Goal: Information Seeking & Learning: Learn about a topic

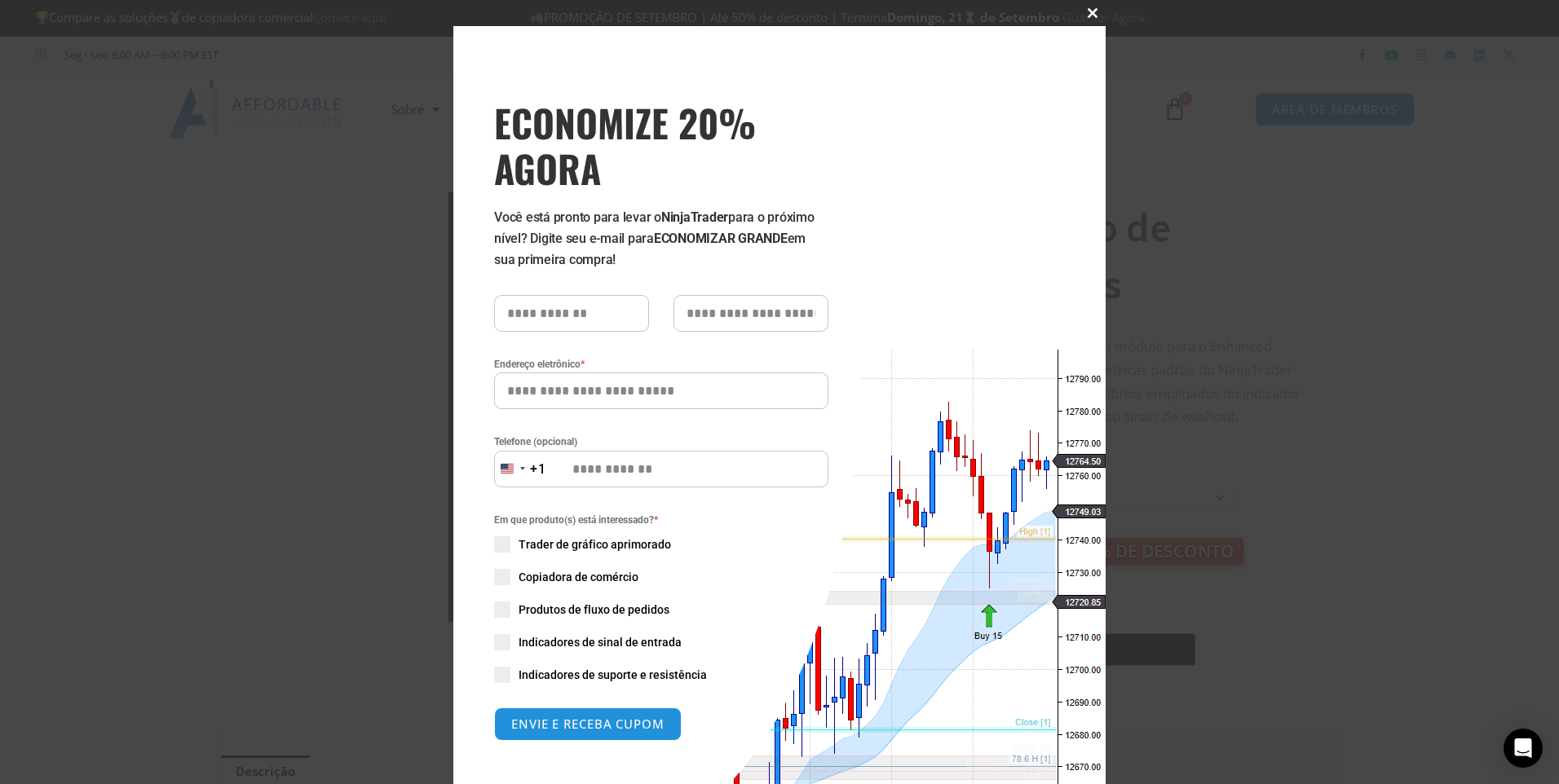
click at [1081, 9] on span "ECONOMIZE 20% AGORA pop-up" at bounding box center [1093, 13] width 26 height 10
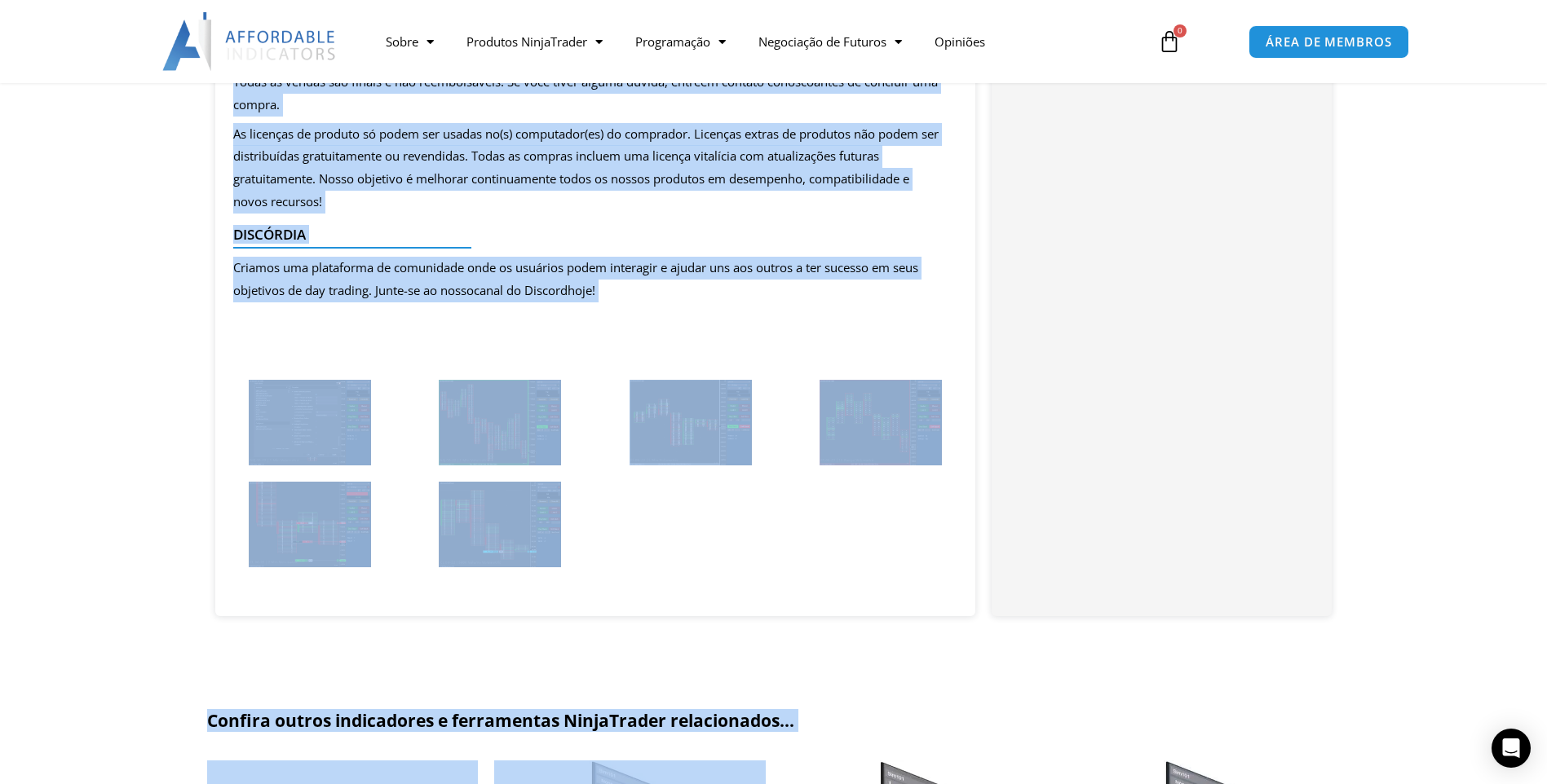
scroll to position [1637, 0]
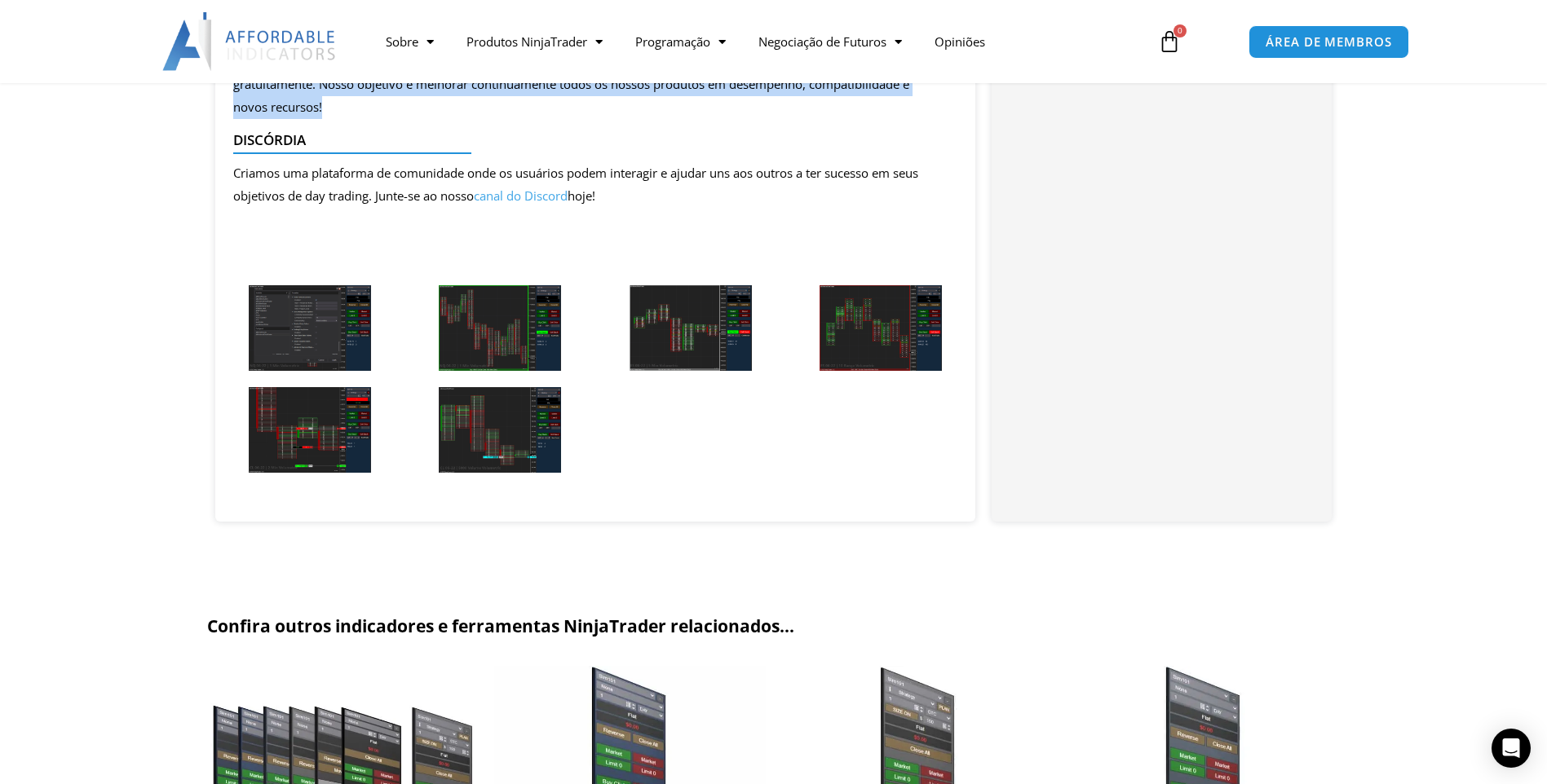
drag, startPoint x: 228, startPoint y: 215, endPoint x: 627, endPoint y: 101, distance: 415.0
drag, startPoint x: 627, startPoint y: 101, endPoint x: 575, endPoint y: 88, distance: 53.6
copy div "Fluxo de pedidos Os pedidos de entrada integram-se às barras volumétricas padrã…"
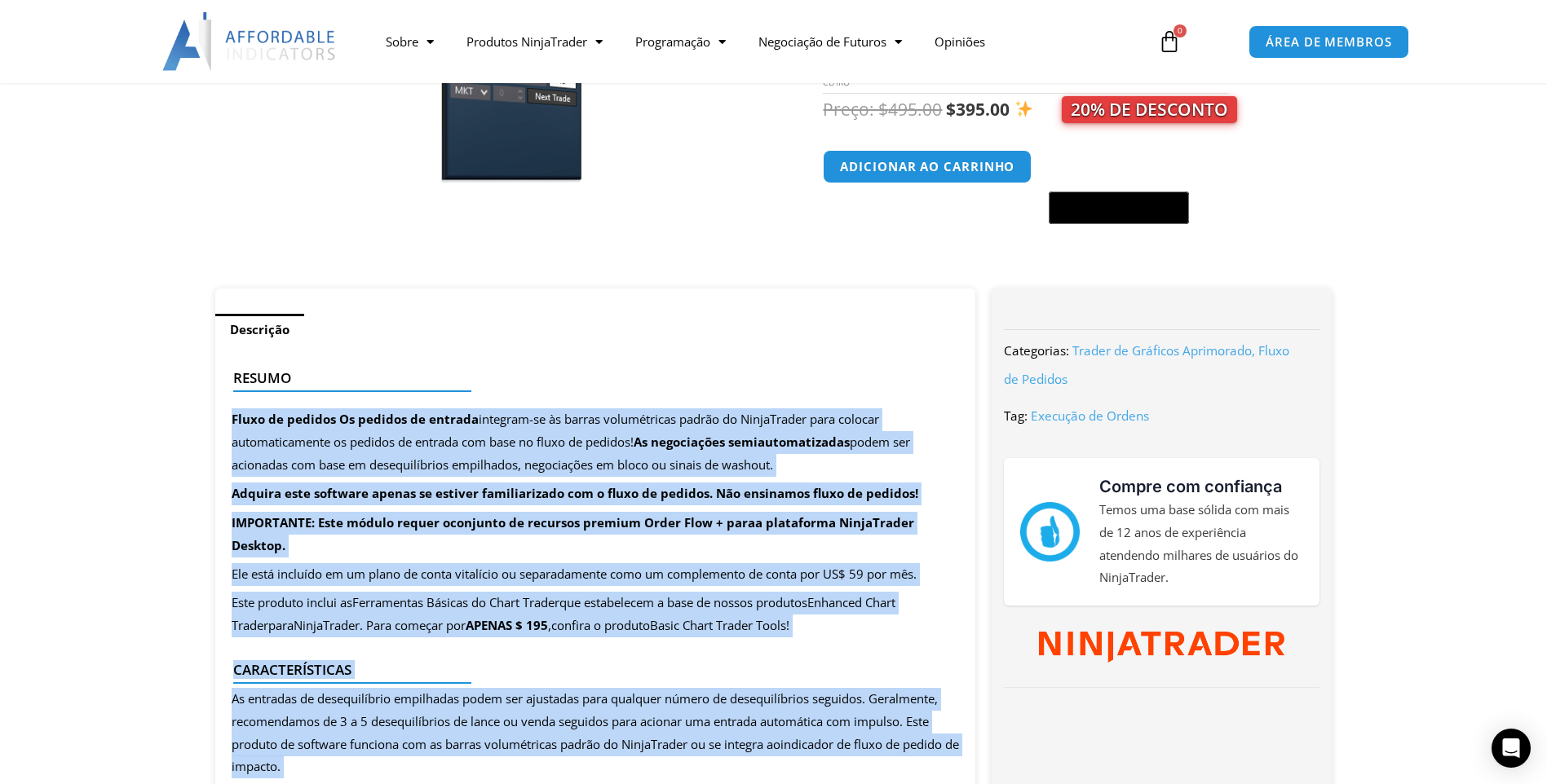
scroll to position [399, 0]
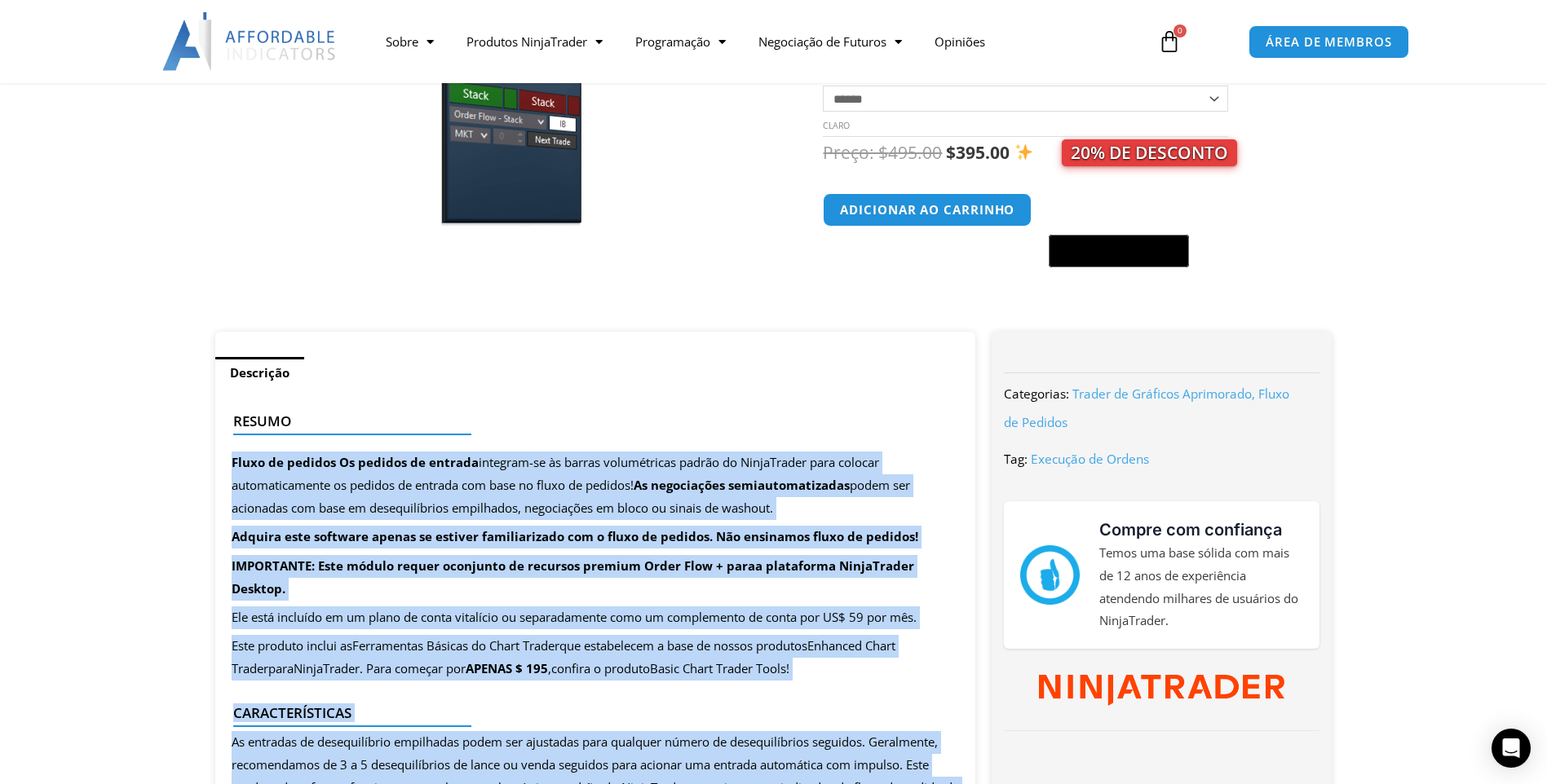
click at [688, 157] on img at bounding box center [500, 0] width 525 height 450
